Goal: Find specific page/section: Find specific page/section

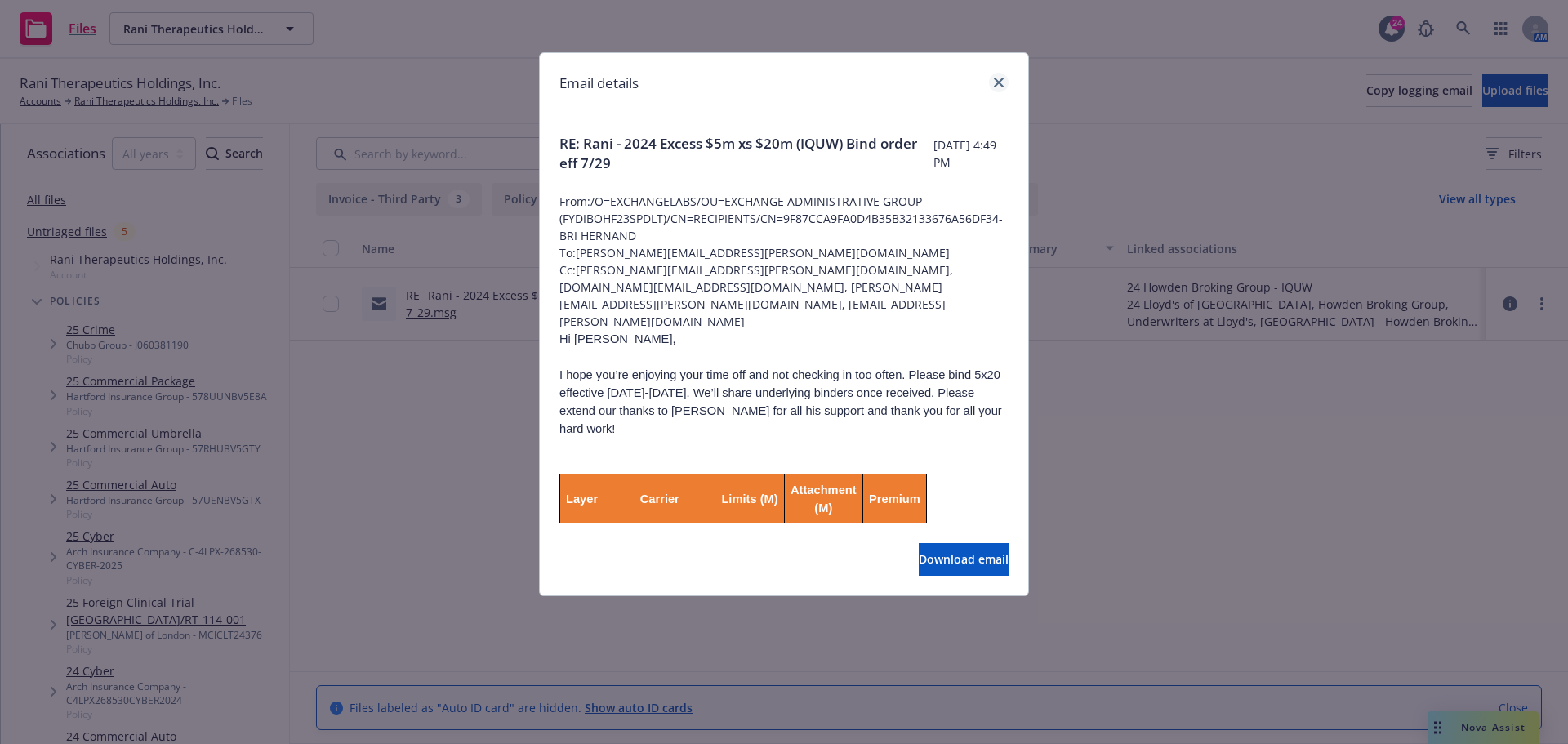
scroll to position [82, 0]
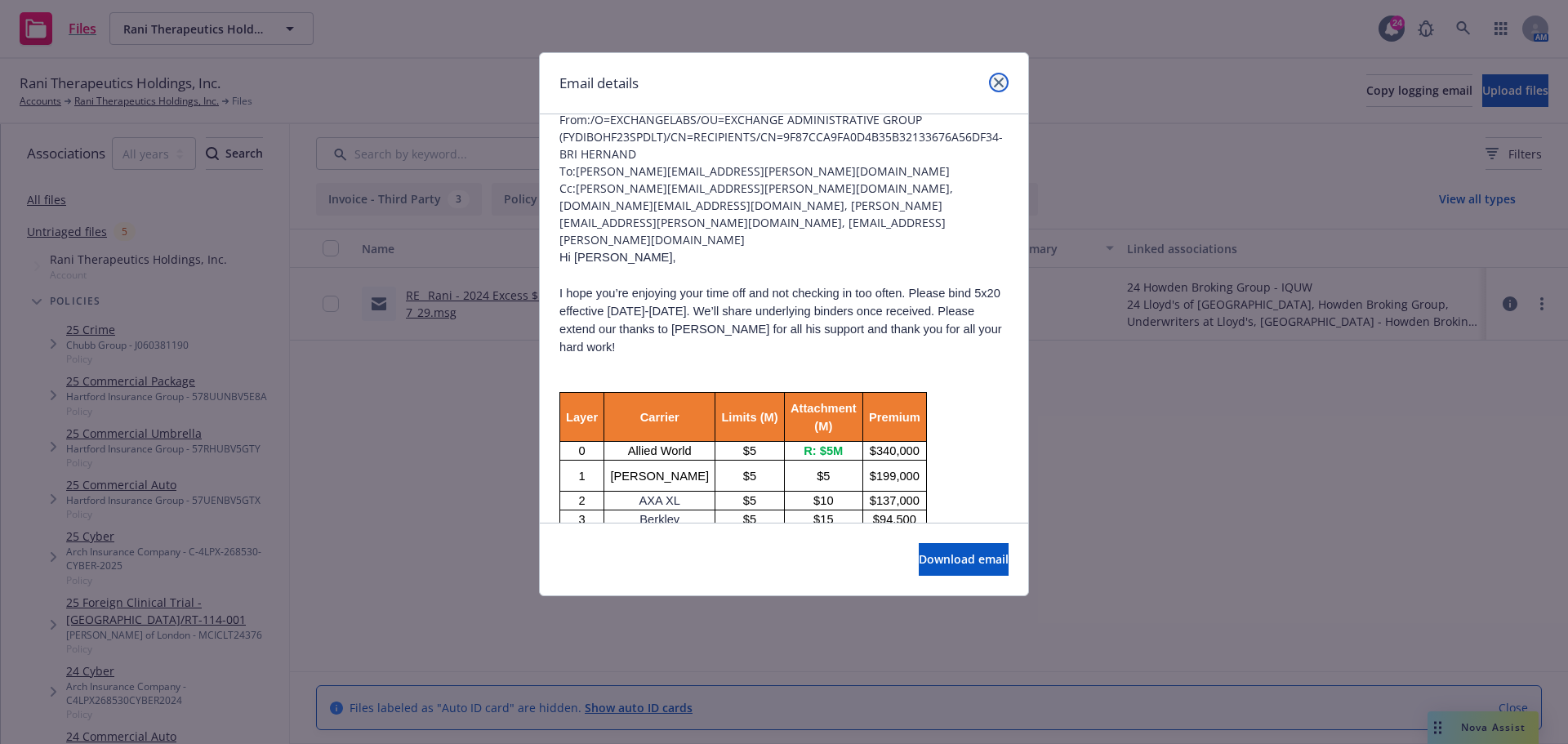
click at [998, 89] on link "close" at bounding box center [998, 82] width 19 height 19
